Goal: Information Seeking & Learning: Learn about a topic

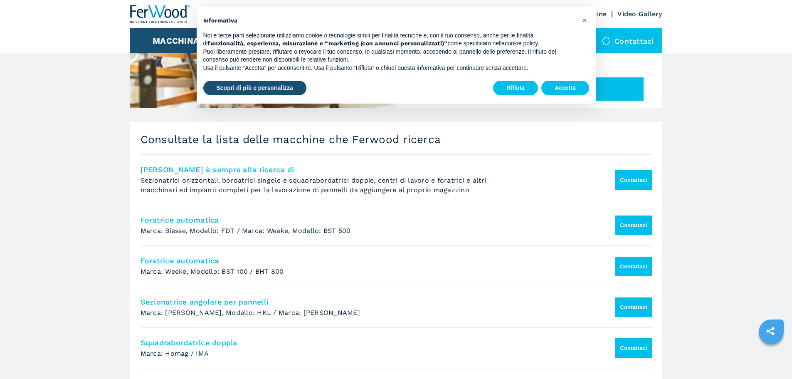
scroll to position [374, 0]
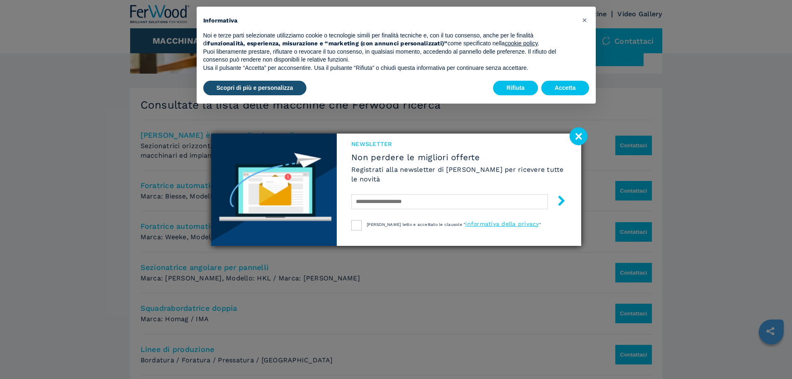
click at [580, 138] on image at bounding box center [578, 136] width 18 height 18
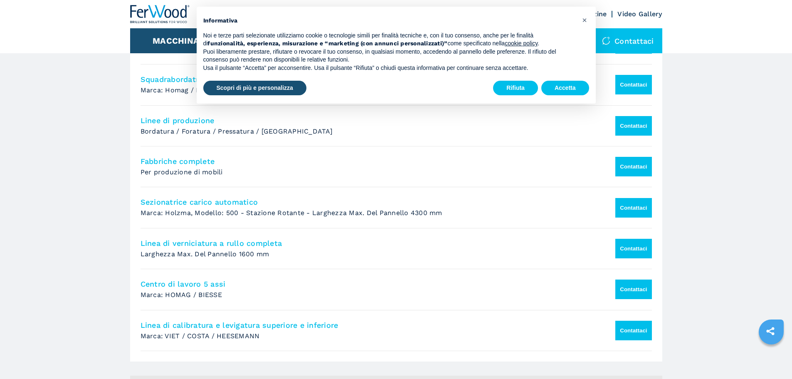
scroll to position [623, 0]
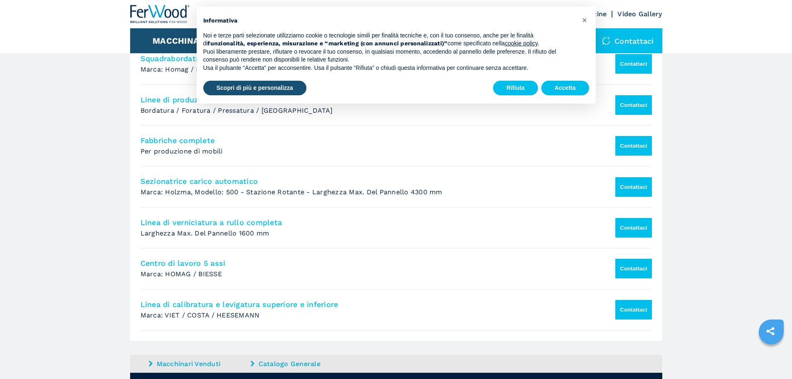
click at [217, 266] on h4 "Centro di lavoro 5 assi" at bounding box center [370, 263] width 461 height 10
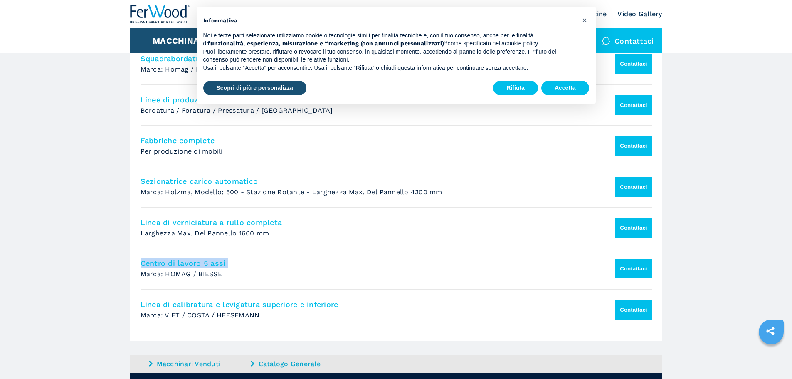
click at [217, 266] on h4 "Centro di lavoro 5 assi" at bounding box center [370, 263] width 461 height 10
click at [619, 271] on button "Contattaci" at bounding box center [633, 268] width 36 height 20
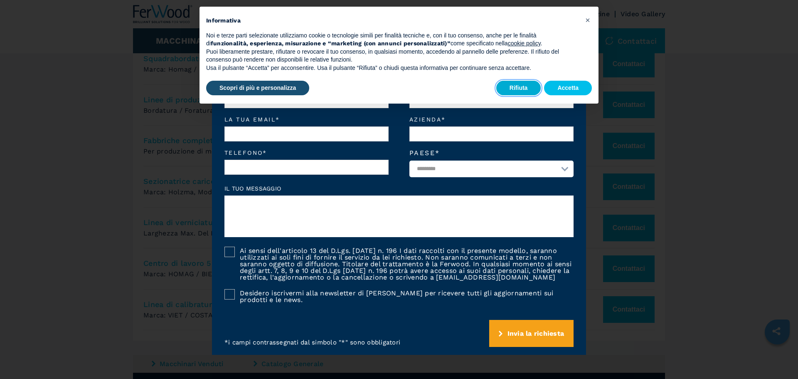
click at [520, 87] on button "Rifiuta" at bounding box center [518, 88] width 45 height 15
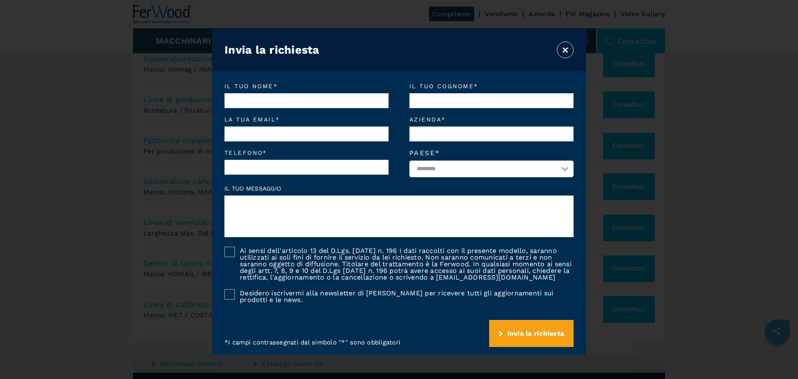
click at [563, 49] on button "×" at bounding box center [565, 50] width 17 height 17
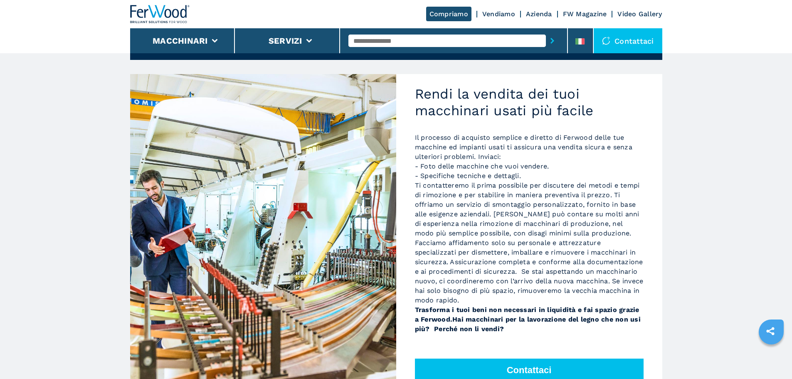
scroll to position [0, 0]
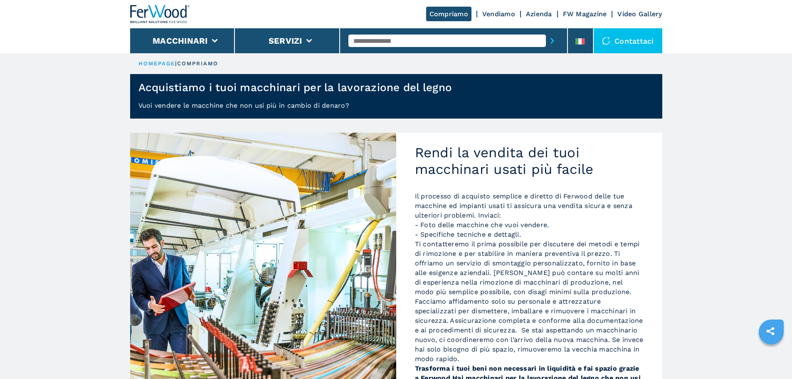
click at [500, 13] on link "Vendiamo" at bounding box center [498, 14] width 33 height 8
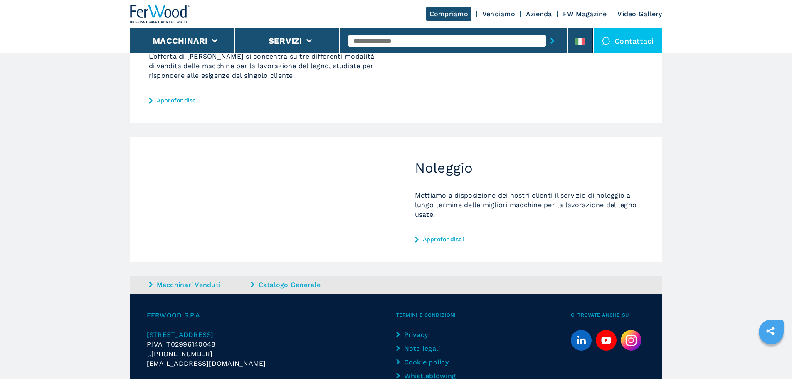
scroll to position [380, 0]
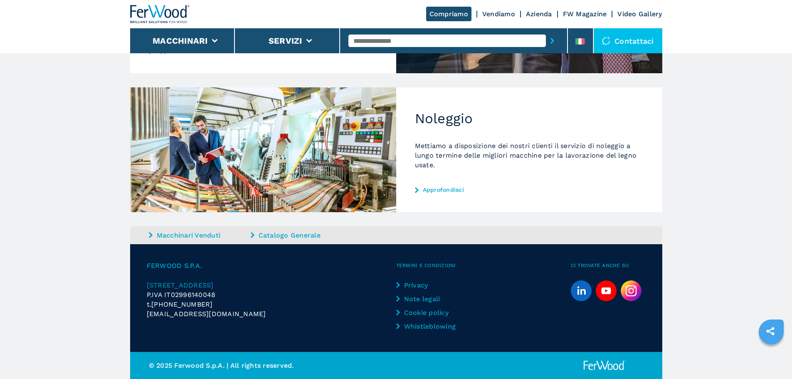
click at [290, 234] on link "Catalogo Generale" at bounding box center [301, 235] width 100 height 10
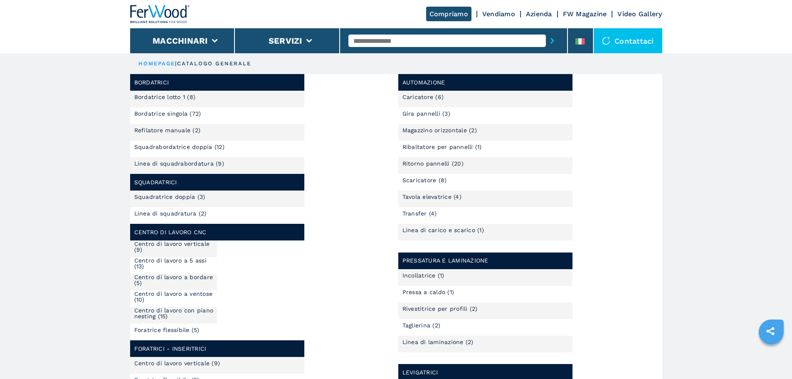
click at [202, 262] on link "Centro di lavoro a 5 assi (13)" at bounding box center [175, 263] width 83 height 12
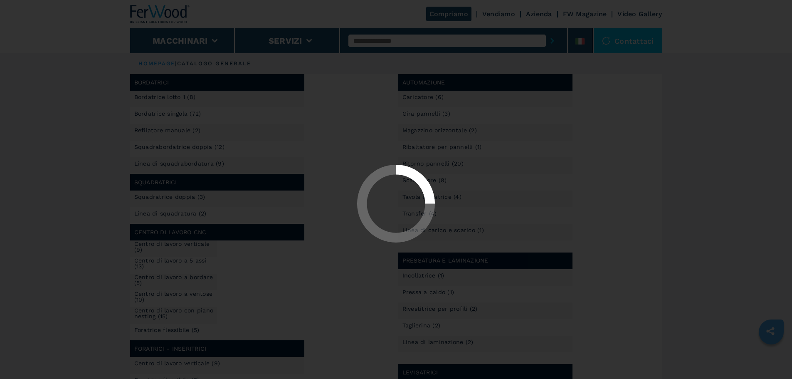
select select "**********"
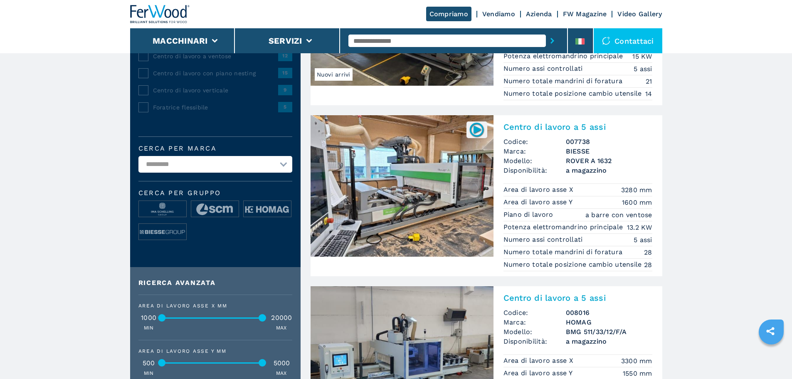
scroll to position [125, 0]
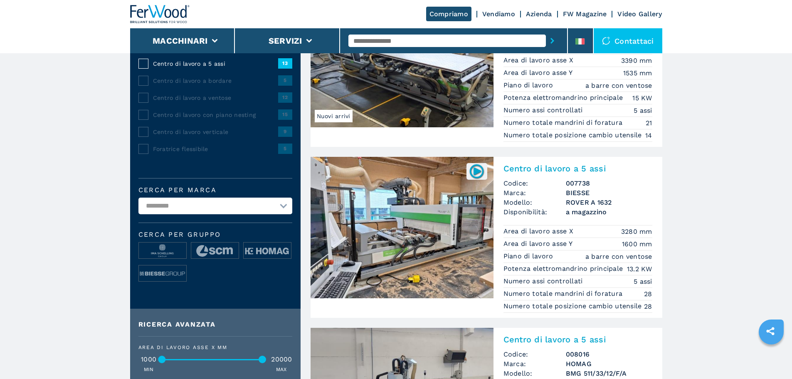
click at [392, 242] on img at bounding box center [401, 227] width 183 height 141
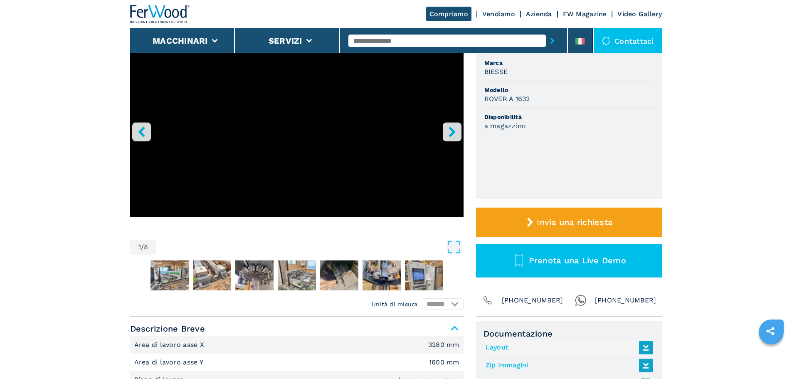
scroll to position [42, 0]
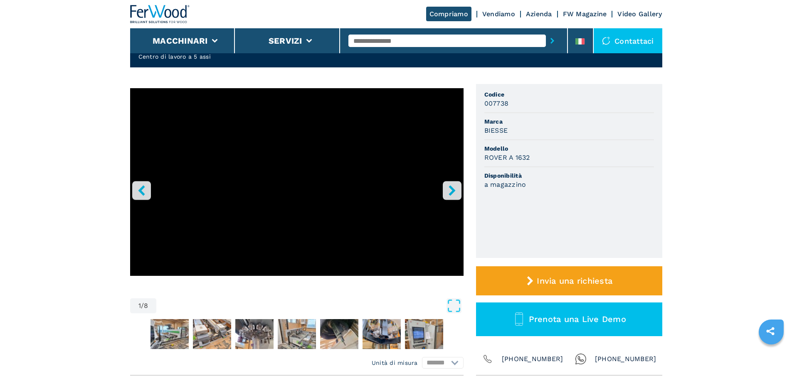
click at [450, 187] on icon "right-button" at bounding box center [451, 190] width 7 height 10
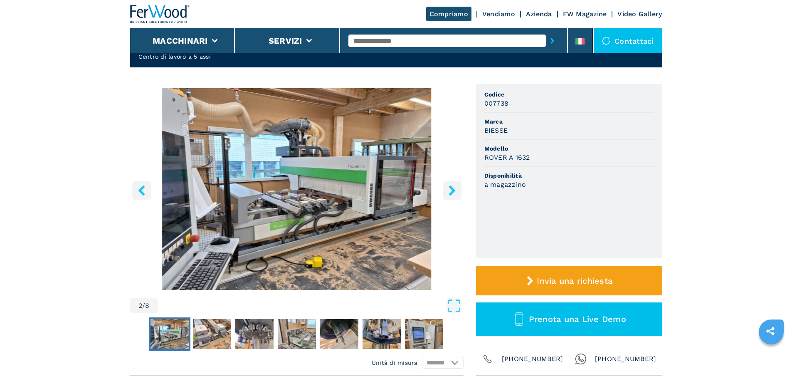
click at [406, 191] on img "Go to Slide 2" at bounding box center [296, 189] width 333 height 202
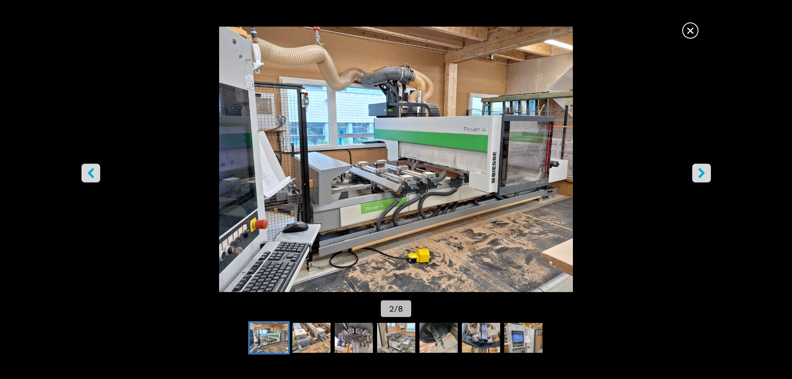
click at [703, 172] on icon "right-button" at bounding box center [701, 172] width 7 height 10
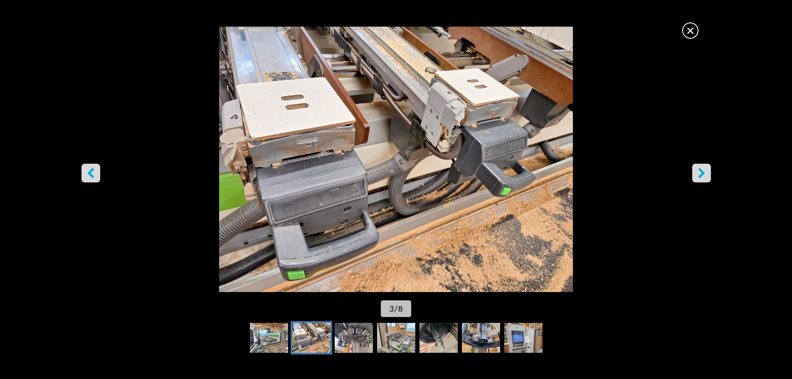
click at [703, 172] on icon "right-button" at bounding box center [701, 172] width 7 height 10
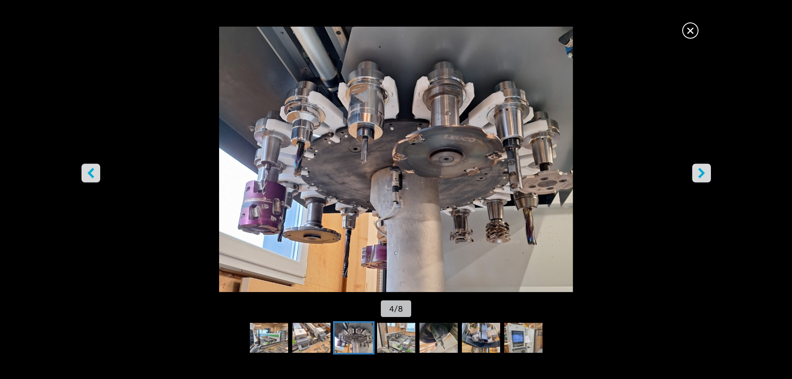
click at [703, 172] on icon "right-button" at bounding box center [701, 172] width 7 height 10
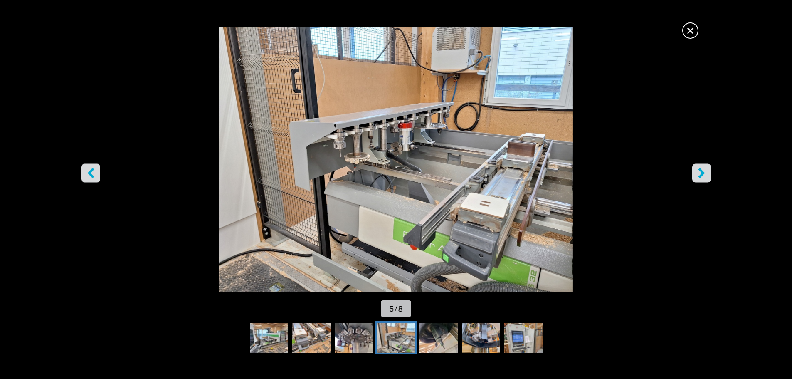
click at [701, 173] on icon "right-button" at bounding box center [701, 172] width 7 height 10
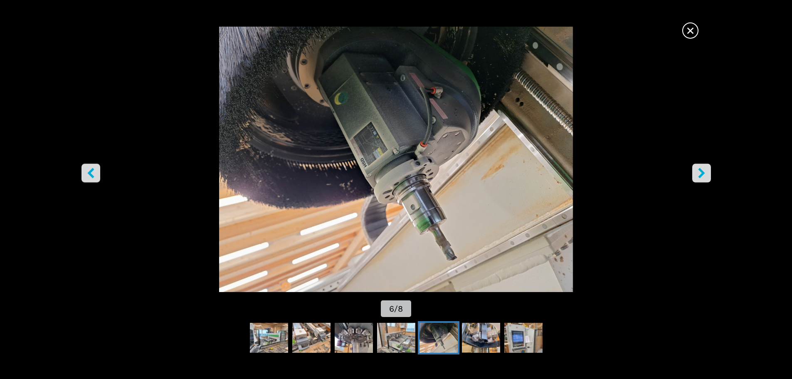
click at [701, 173] on icon "right-button" at bounding box center [701, 172] width 7 height 10
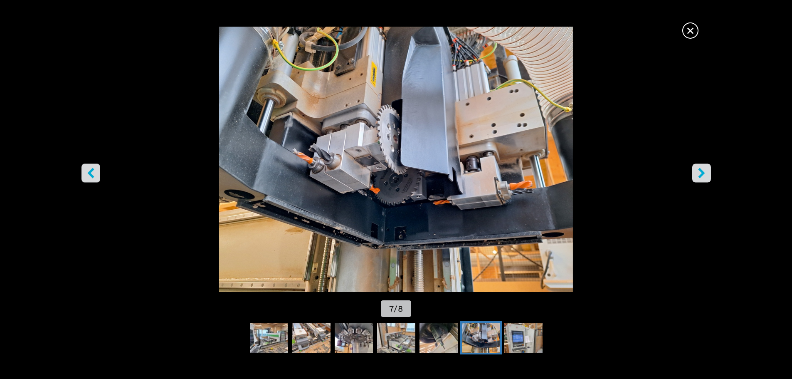
click at [700, 172] on icon "right-button" at bounding box center [701, 172] width 7 height 10
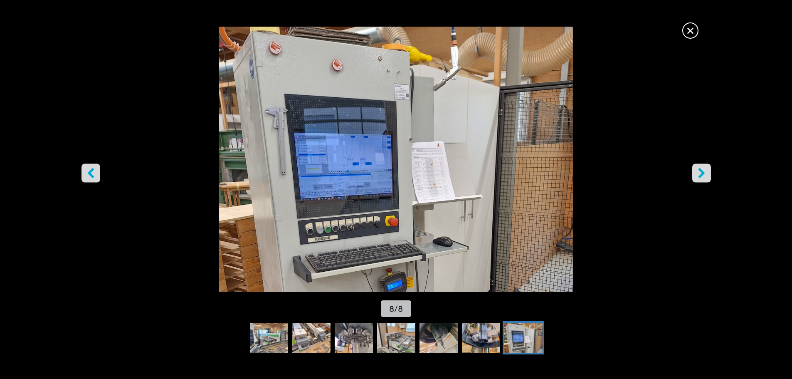
click at [695, 172] on button "right-button" at bounding box center [701, 172] width 19 height 19
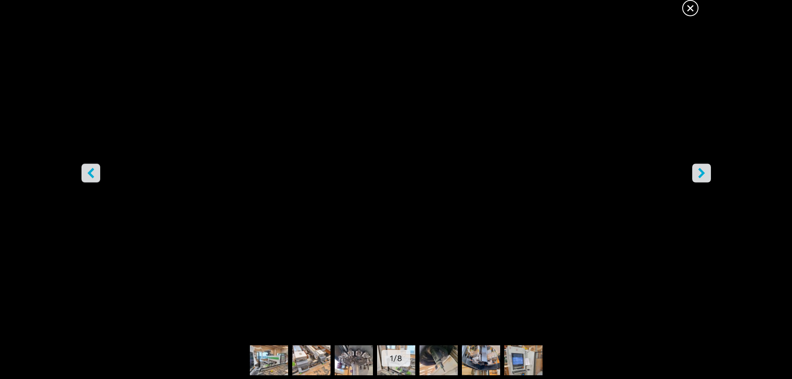
scroll to position [125, 0]
click at [694, 8] on span "×" at bounding box center [690, 6] width 15 height 15
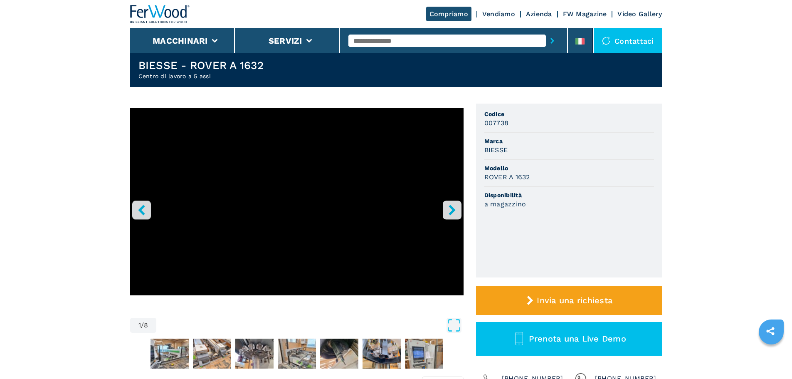
scroll to position [0, 0]
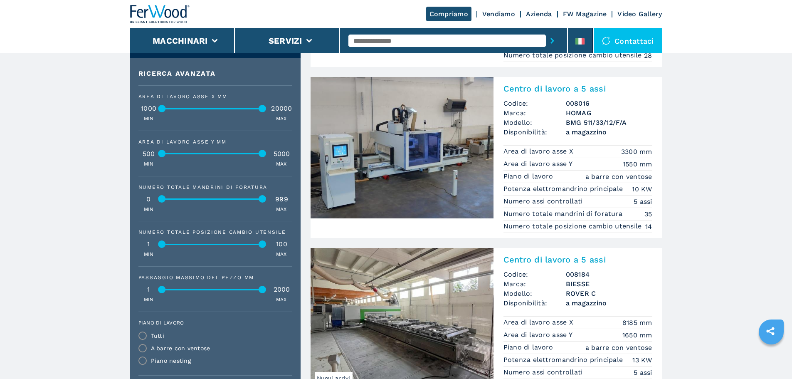
scroll to position [416, 0]
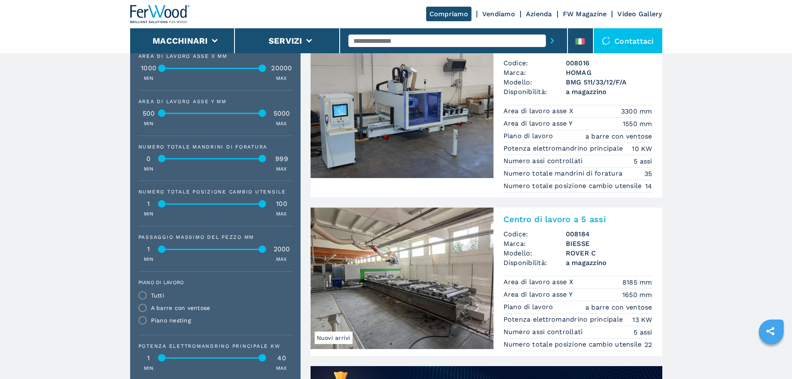
click at [404, 288] on img at bounding box center [401, 277] width 183 height 141
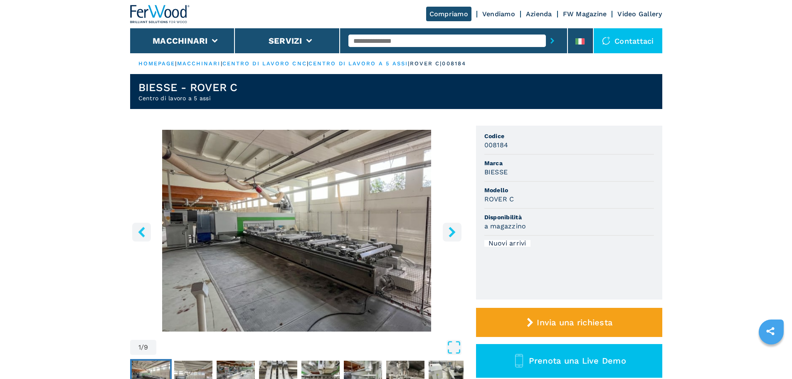
click at [452, 232] on icon "right-button" at bounding box center [451, 231] width 7 height 10
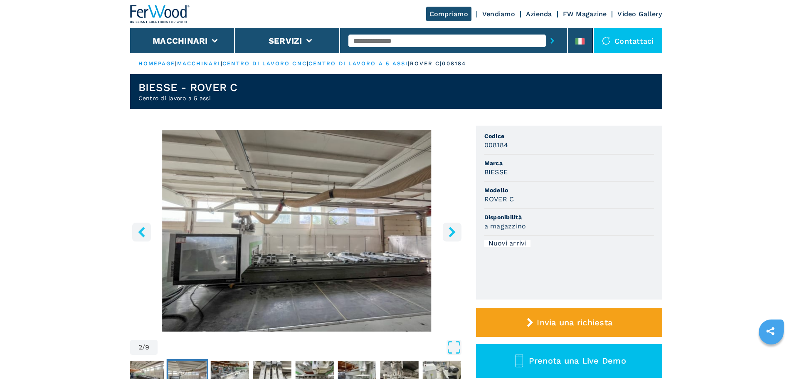
click at [452, 232] on icon "right-button" at bounding box center [451, 231] width 7 height 10
